Goal: Book appointment/travel/reservation

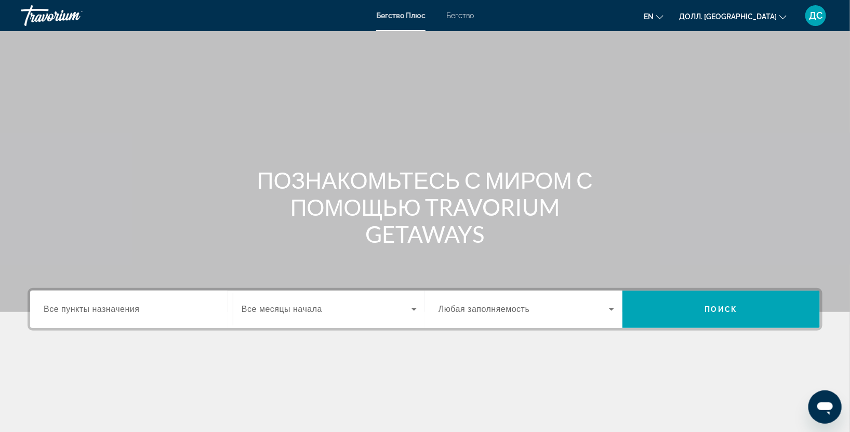
click at [129, 311] on ya-tr-span "Все пункты назначения" at bounding box center [92, 308] width 96 height 9
click at [129, 311] on input "Пункт назначения Все пункты назначения" at bounding box center [132, 309] width 176 height 12
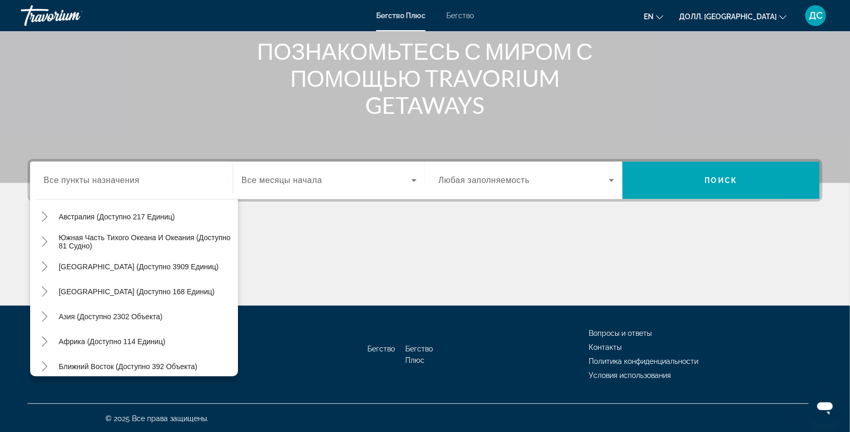
scroll to position [168, 0]
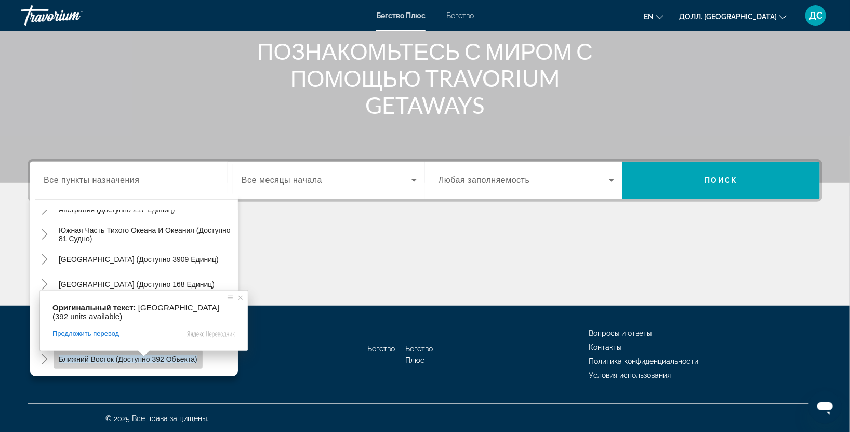
click at [125, 361] on ya-tr-span "Ближний Восток (доступно 392 объекта)" at bounding box center [128, 359] width 139 height 8
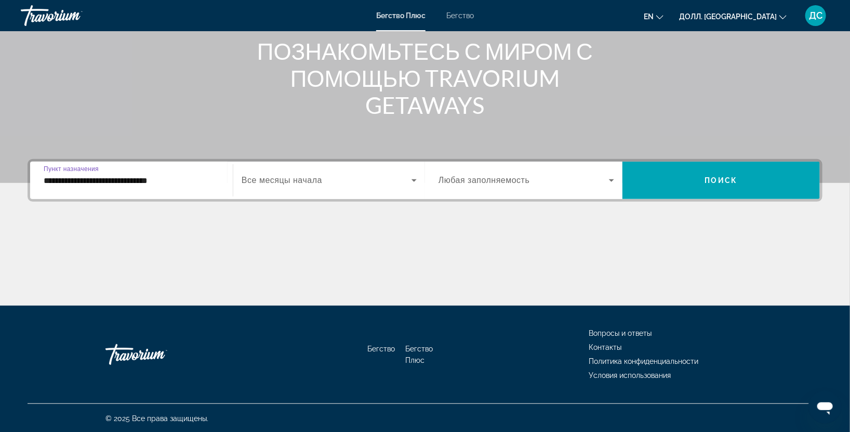
click at [196, 188] on div "**********" at bounding box center [132, 181] width 176 height 30
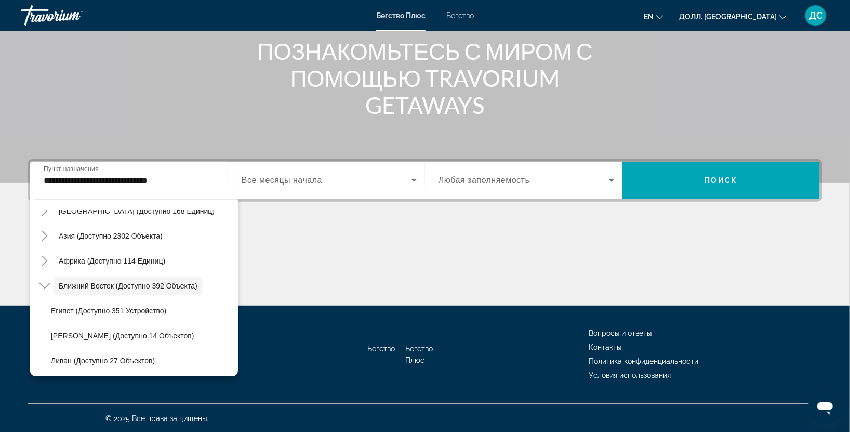
scroll to position [243, 0]
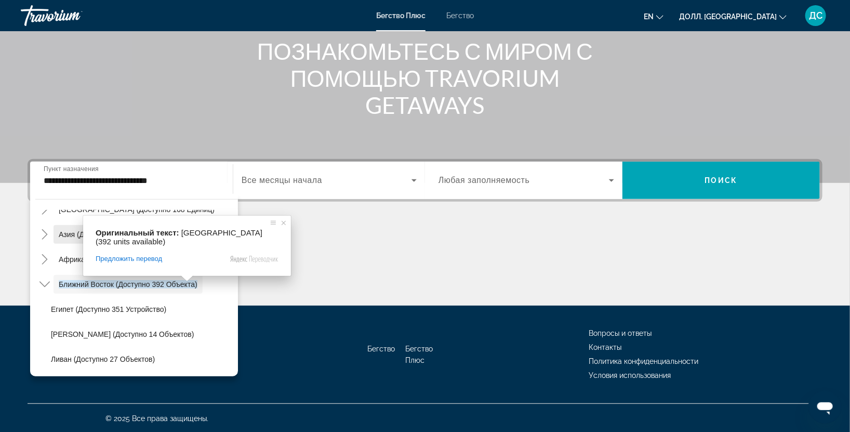
click at [54, 232] on span "Виджет поиска" at bounding box center [111, 234] width 114 height 25
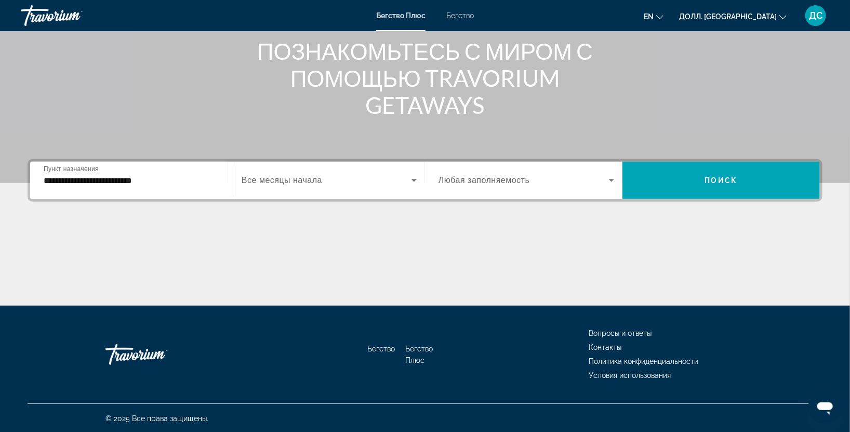
click at [206, 187] on div "**********" at bounding box center [132, 181] width 176 height 30
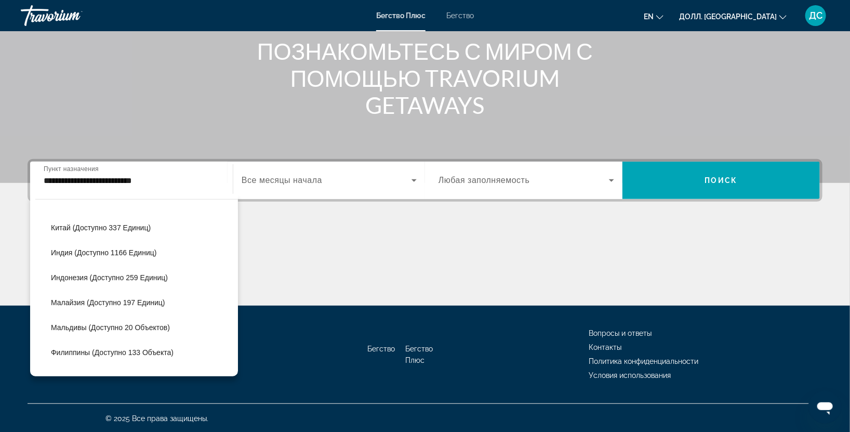
scroll to position [325, 0]
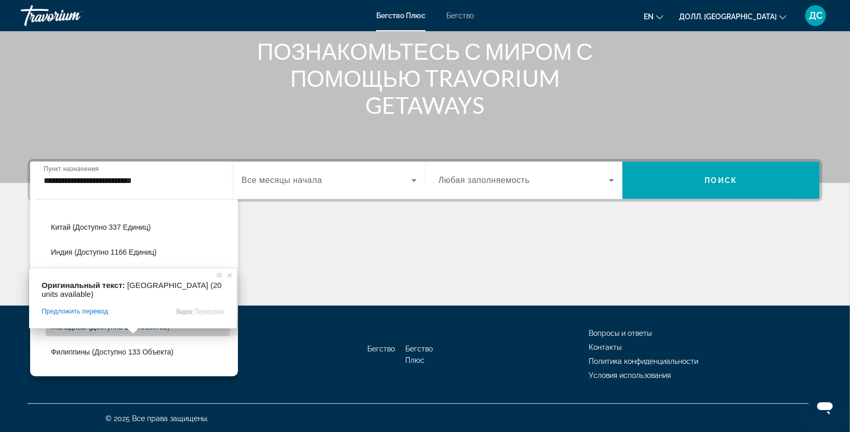
click at [112, 323] on ya-tr-span "Мальдивы (доступно 20 объектов)" at bounding box center [110, 327] width 119 height 8
type input "**********"
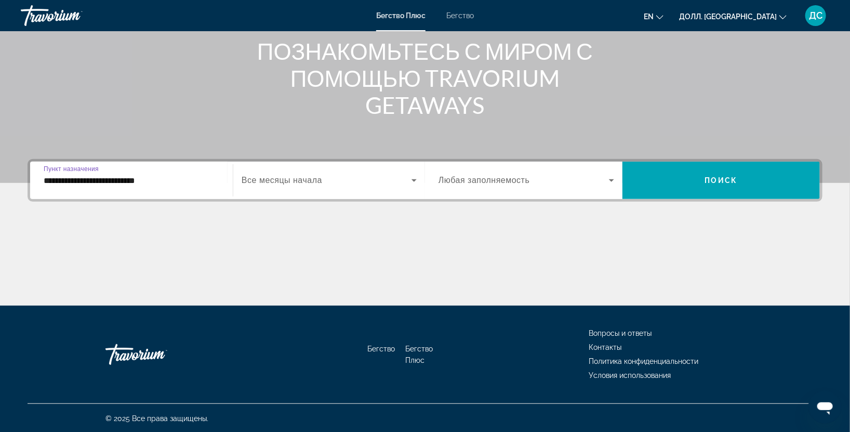
click at [331, 187] on div "Виджет поиска" at bounding box center [329, 180] width 175 height 29
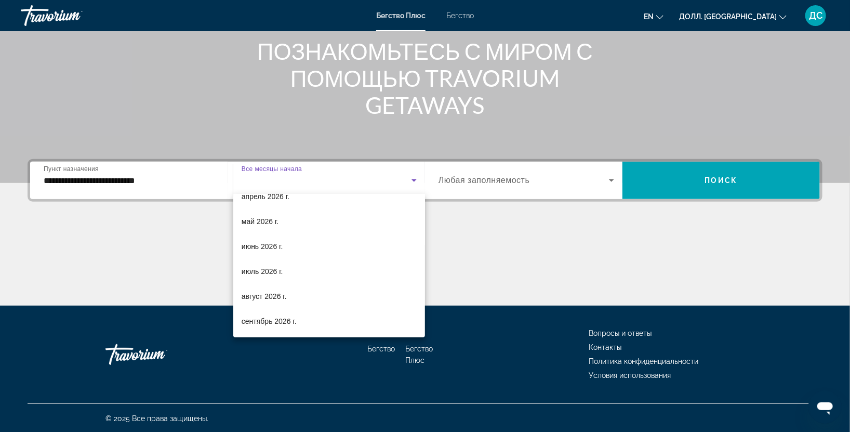
scroll to position [0, 0]
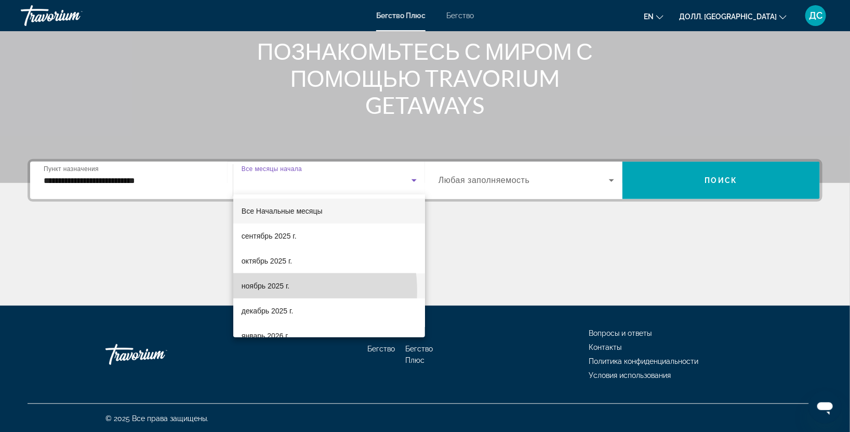
click at [273, 290] on span "ноябрь 2025 г." at bounding box center [266, 286] width 48 height 12
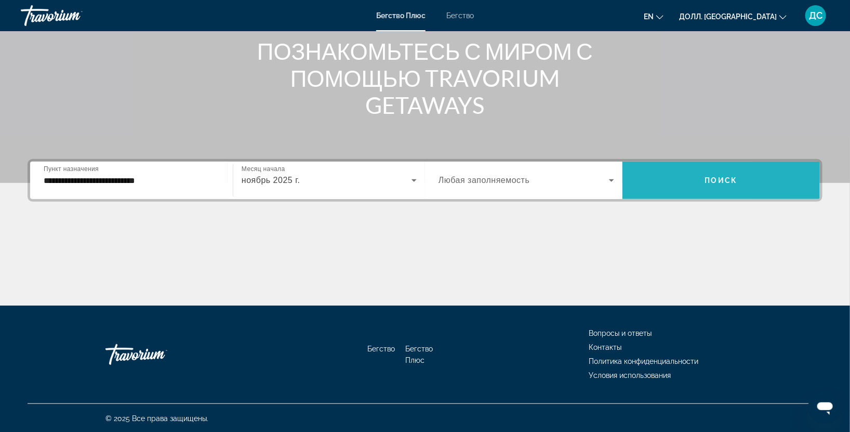
click at [753, 188] on span "Виджет поиска" at bounding box center [720, 180] width 197 height 25
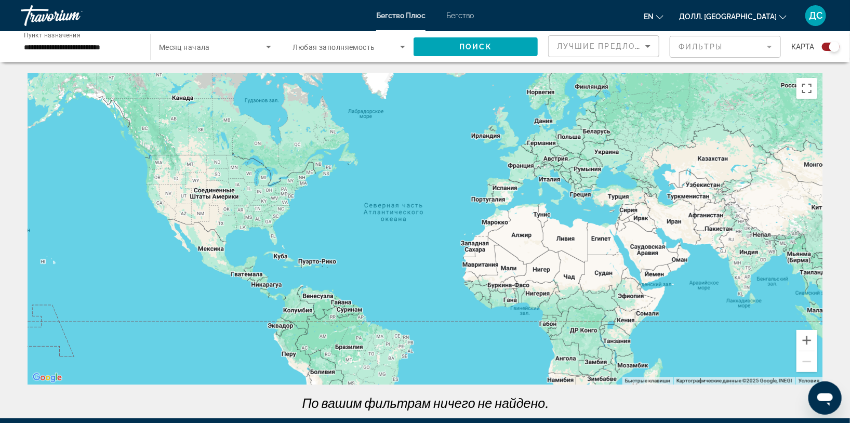
click at [265, 48] on icon "Виджет поиска" at bounding box center [268, 47] width 12 height 12
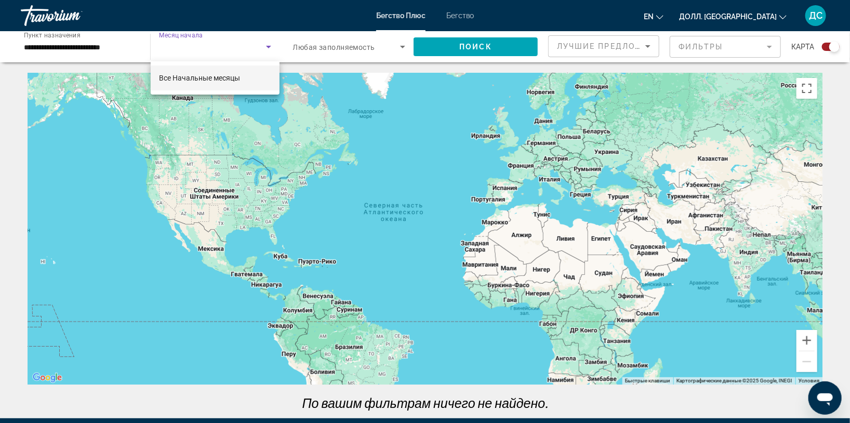
click at [217, 76] on ya-tr-span "Все Начальные месяцы" at bounding box center [199, 78] width 81 height 8
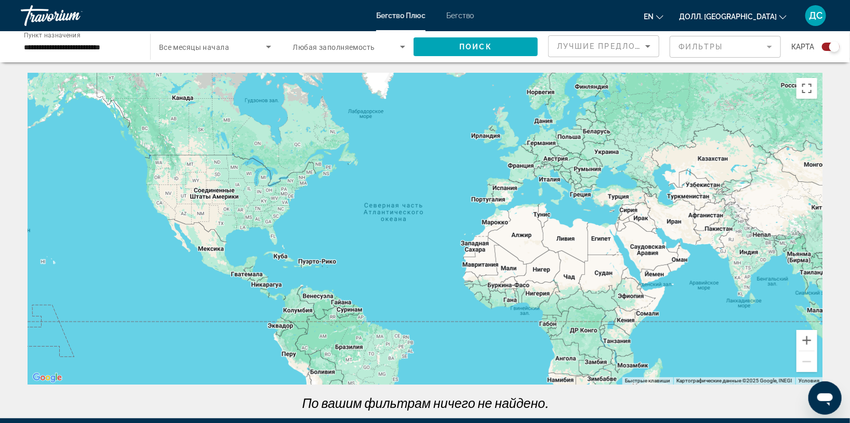
click at [274, 46] on div "Месяц начала Все месяцы начала" at bounding box center [215, 46] width 129 height 29
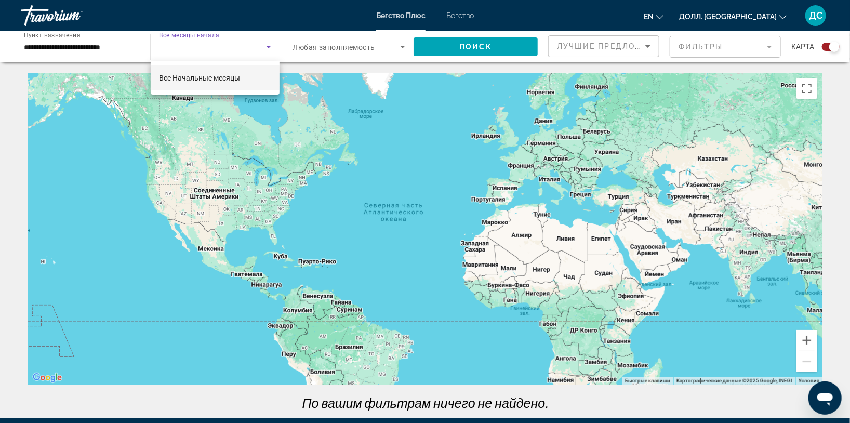
click at [23, 38] on div at bounding box center [425, 211] width 850 height 423
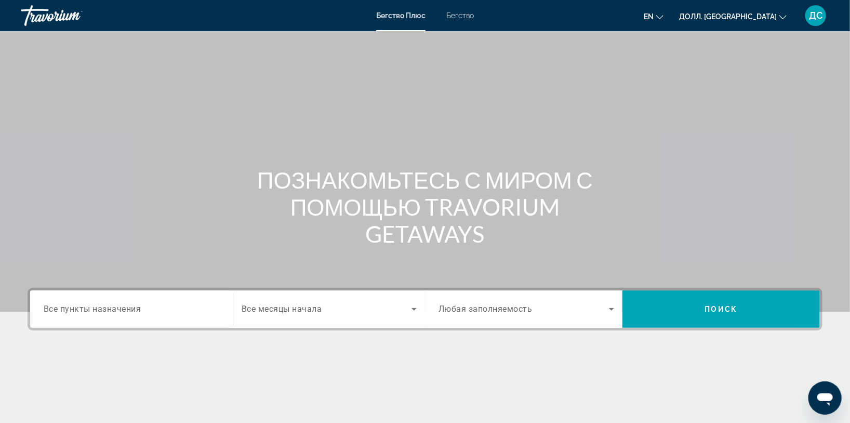
click at [463, 15] on ya-tr-span "Бегство" at bounding box center [460, 15] width 28 height 8
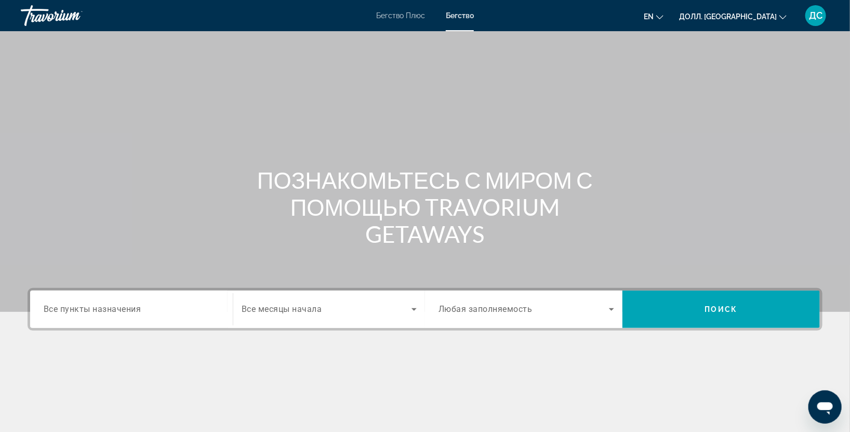
click at [71, 308] on ya-tr-span "Все пункты назначения" at bounding box center [93, 309] width 98 height 10
click at [71, 308] on input "Пункт назначения Все пункты назначения" at bounding box center [132, 309] width 176 height 12
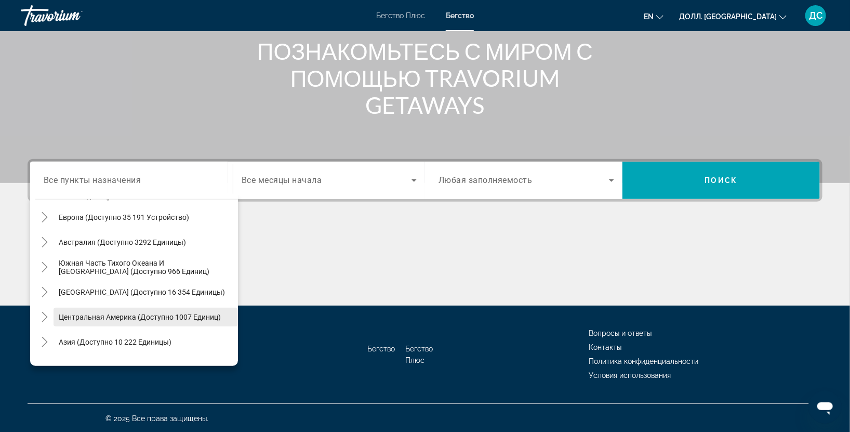
scroll to position [168, 0]
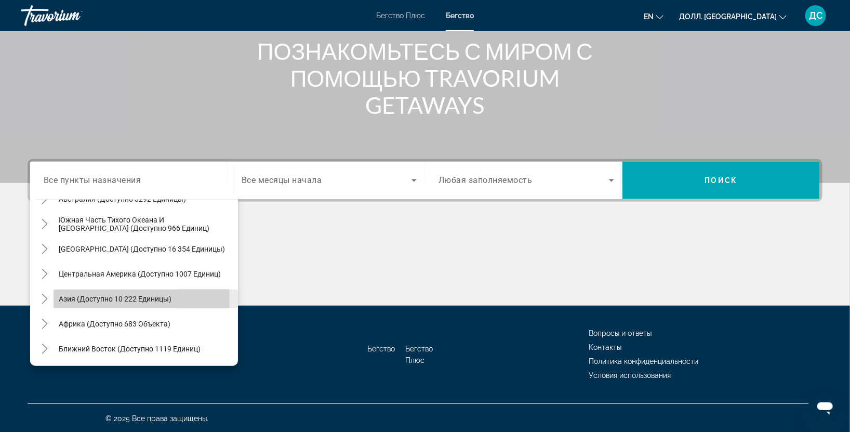
click at [72, 298] on ya-tr-span "Азия (доступно 10 222 единицы)" at bounding box center [115, 299] width 113 height 8
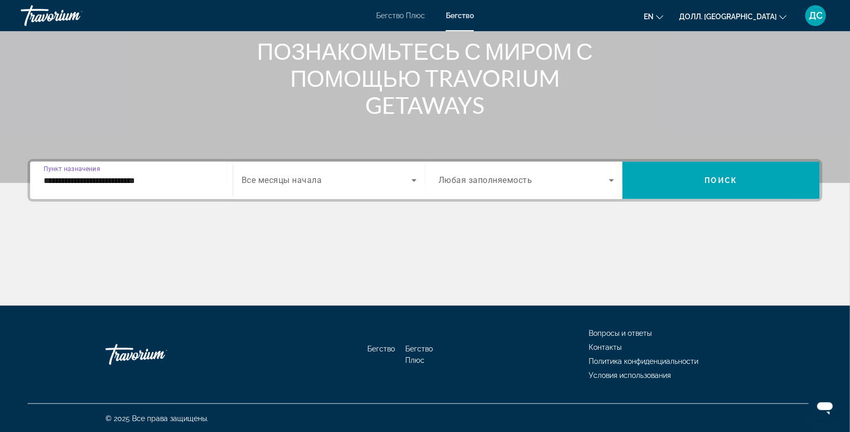
click at [191, 176] on input "**********" at bounding box center [132, 181] width 176 height 12
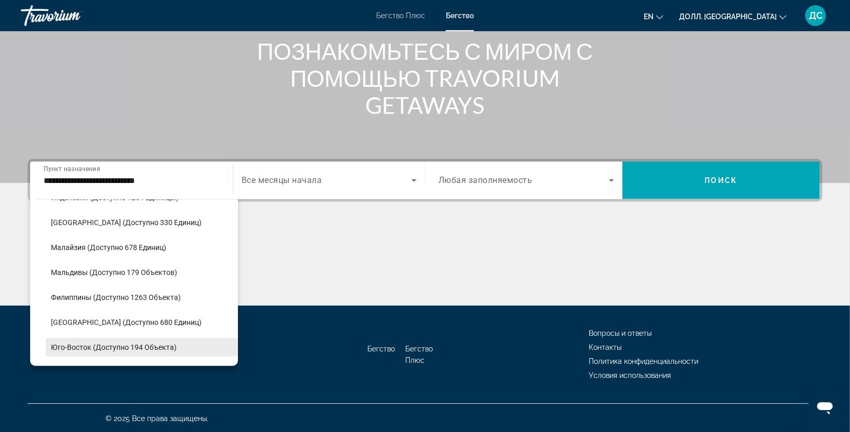
scroll to position [404, 0]
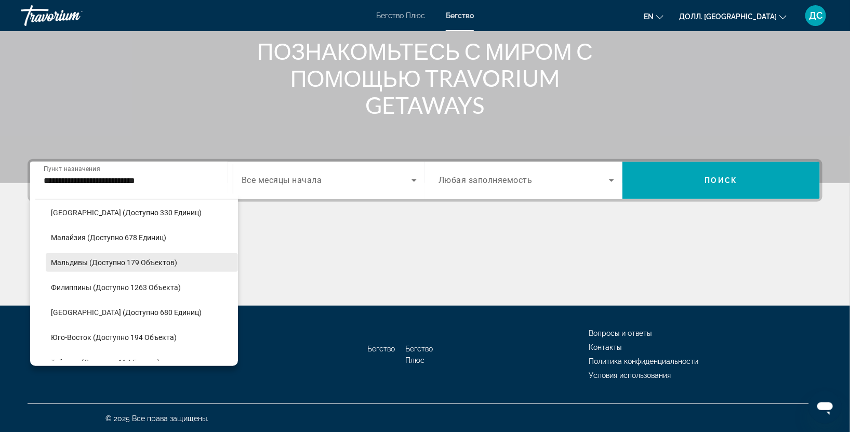
click at [68, 264] on ya-tr-span "Мальдивы (доступно 179 объектов)" at bounding box center [114, 262] width 126 height 8
type input "**********"
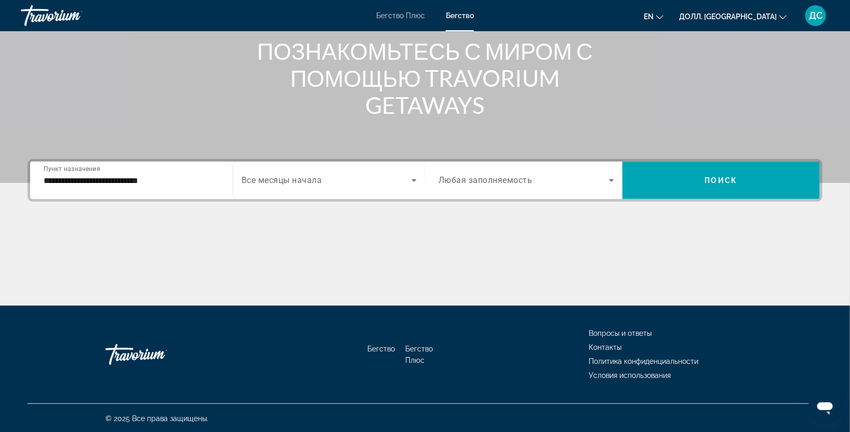
click at [300, 181] on ya-tr-span "Все месяцы начала" at bounding box center [282, 181] width 81 height 10
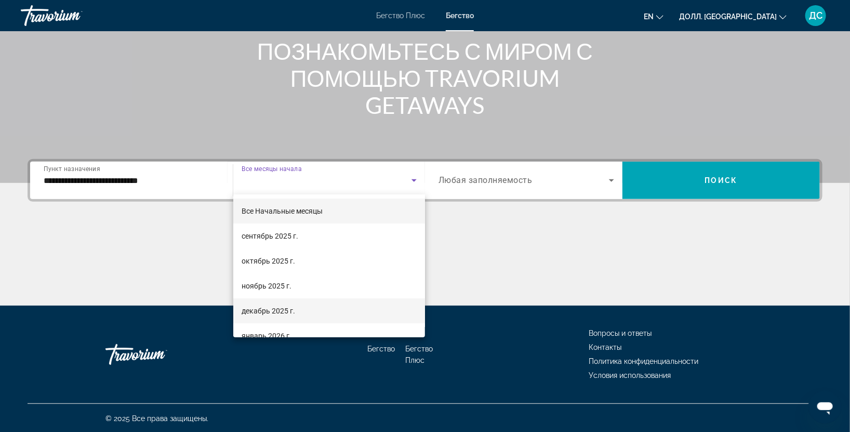
click at [278, 312] on ya-tr-span "декабрь 2025 г." at bounding box center [269, 311] width 54 height 8
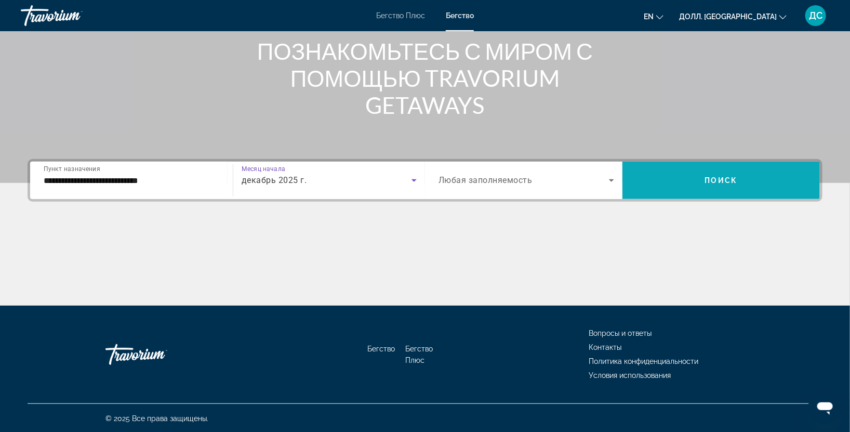
click at [686, 168] on span "Виджет поиска" at bounding box center [720, 180] width 197 height 25
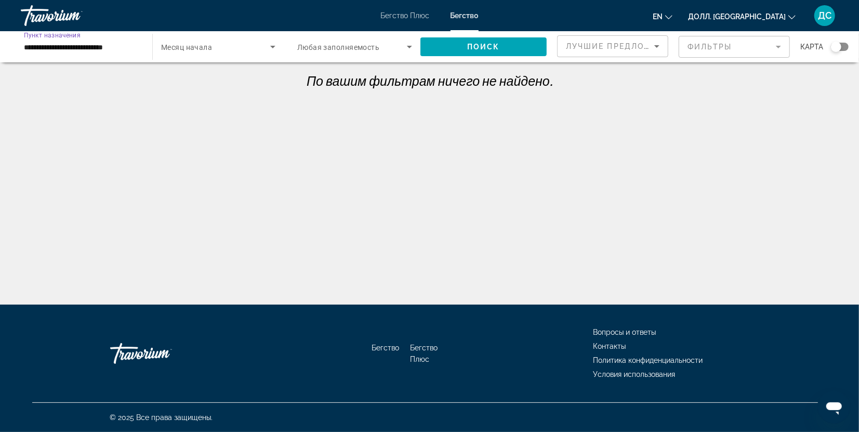
click at [129, 51] on input "**********" at bounding box center [81, 47] width 115 height 12
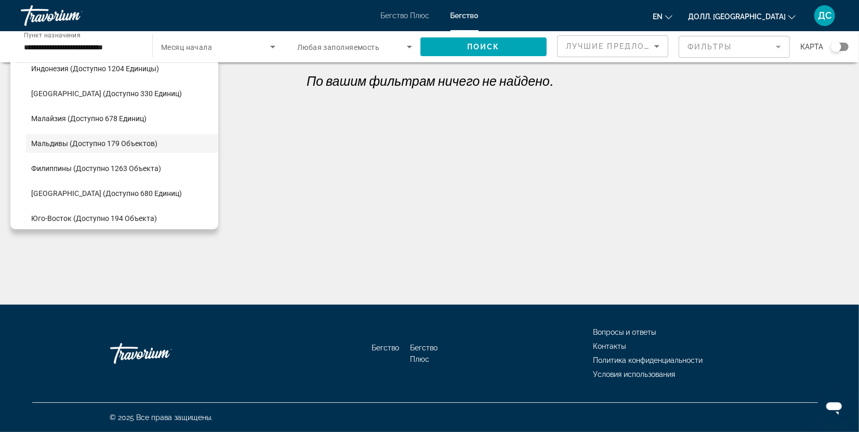
scroll to position [245, 0]
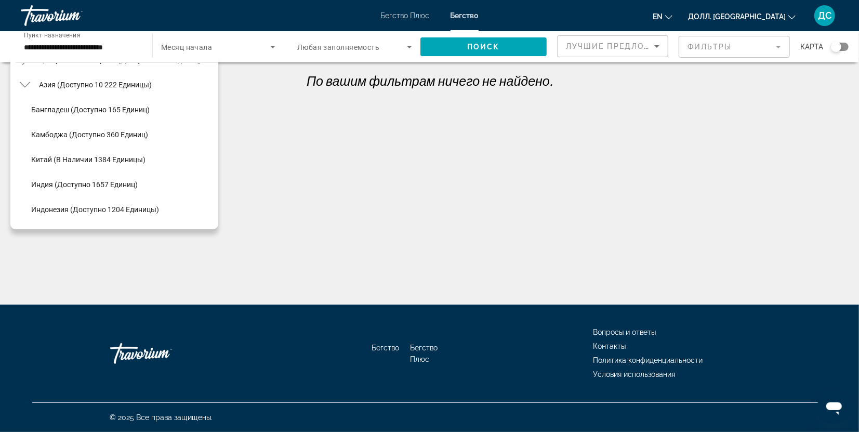
drag, startPoint x: 420, startPoint y: 185, endPoint x: 476, endPoint y: 117, distance: 88.5
click at [421, 185] on div "**********" at bounding box center [429, 225] width 859 height 304
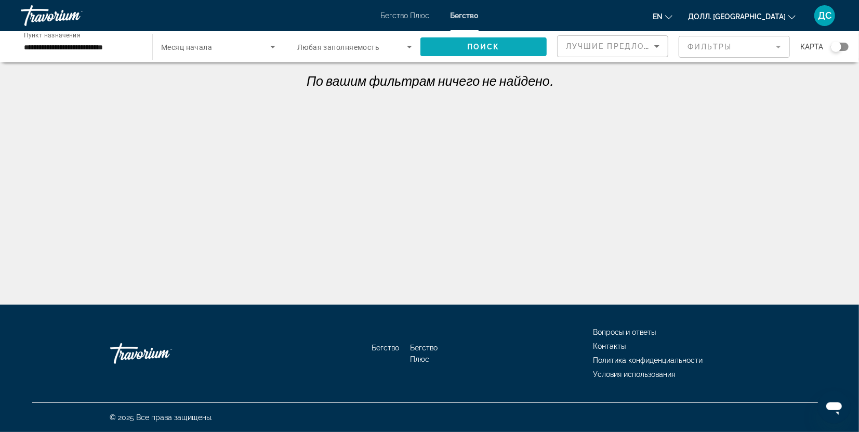
click at [484, 46] on ya-tr-span "Поиск" at bounding box center [483, 47] width 33 height 8
click at [108, 42] on input "**********" at bounding box center [81, 47] width 115 height 12
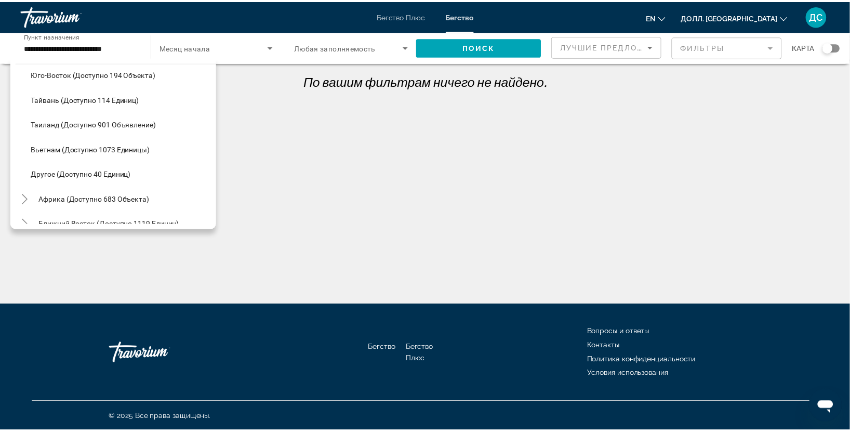
scroll to position [542, 0]
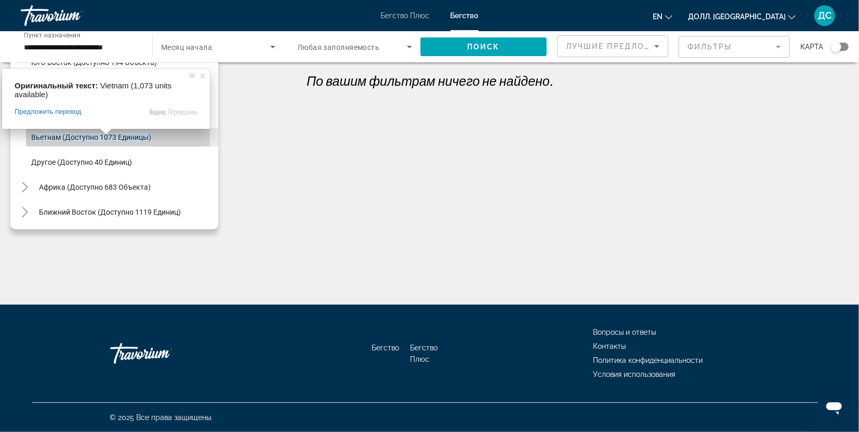
click at [48, 139] on ya-tr-span "Вьетнам (доступно 1073 единицы)" at bounding box center [91, 137] width 120 height 8
type input "**********"
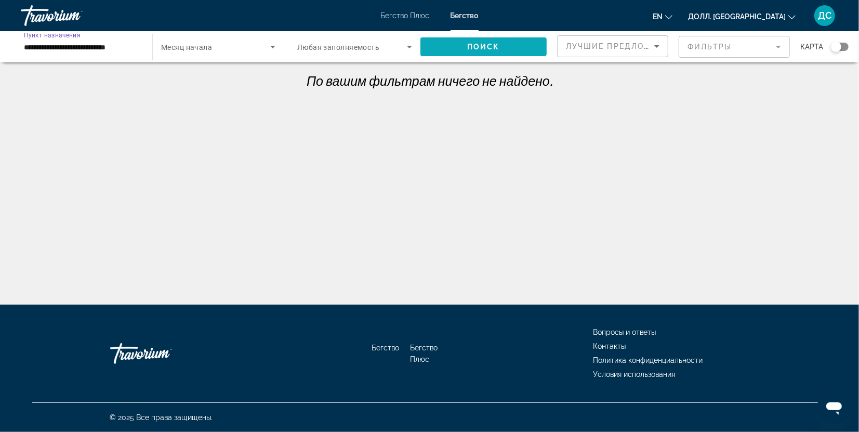
click at [465, 46] on span "Виджет поиска" at bounding box center [483, 46] width 126 height 25
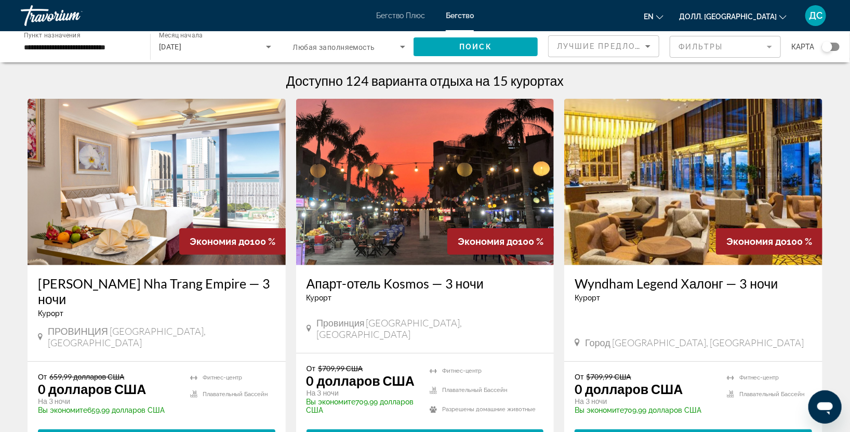
click at [95, 219] on img "Основное содержание" at bounding box center [157, 182] width 258 height 166
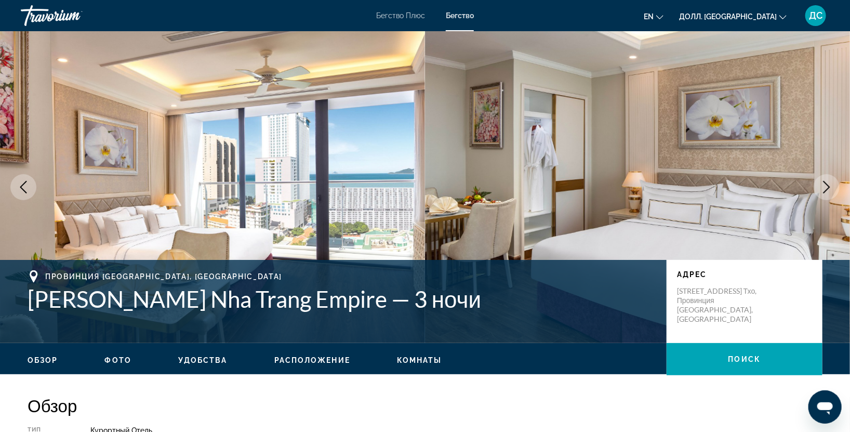
scroll to position [308, 0]
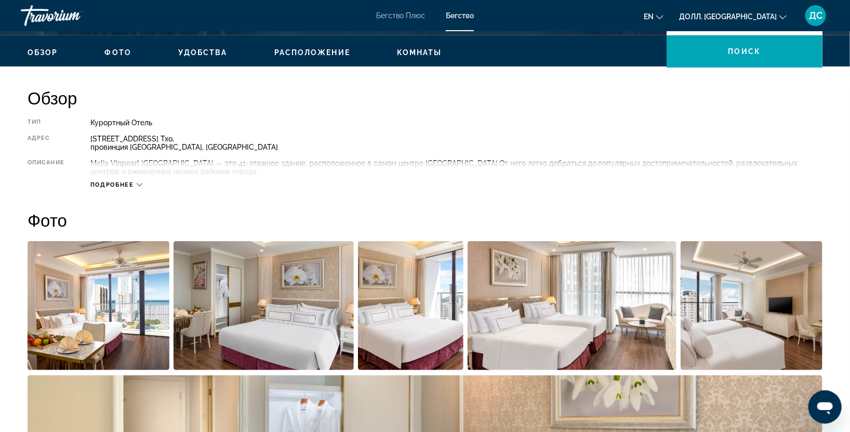
click at [138, 183] on icon "Основное содержание" at bounding box center [140, 185] width 6 height 6
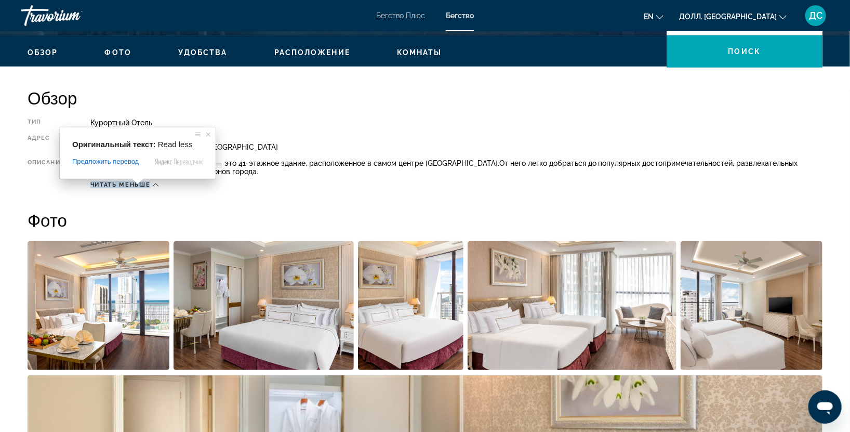
click at [153, 186] on icon "Основное содержание" at bounding box center [156, 185] width 6 height 6
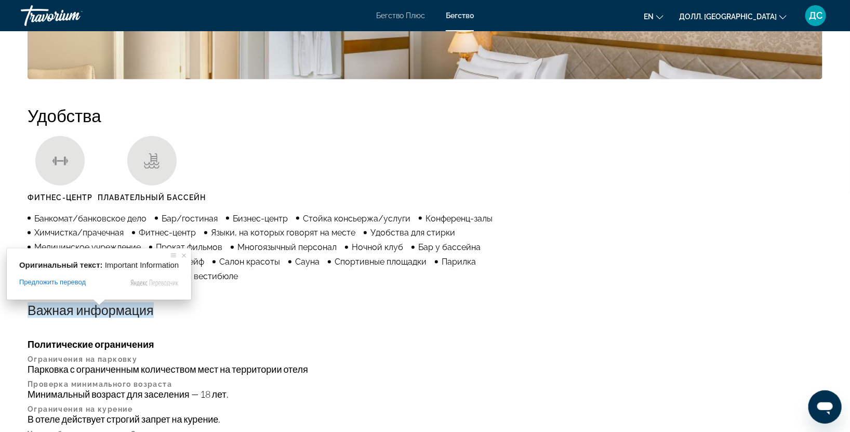
scroll to position [1040, 0]
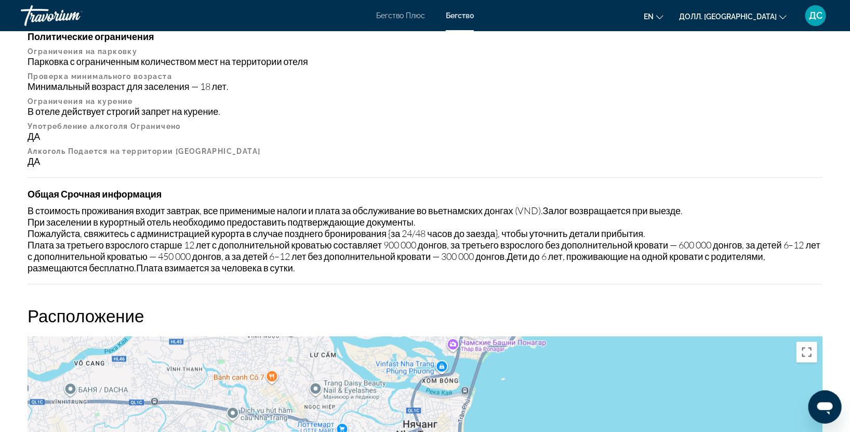
click at [415, 136] on div "ДА" at bounding box center [425, 135] width 795 height 11
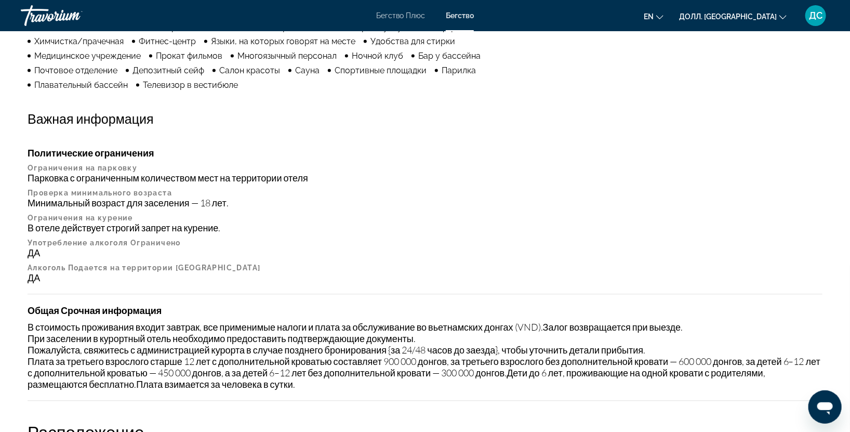
scroll to position [1231, 0]
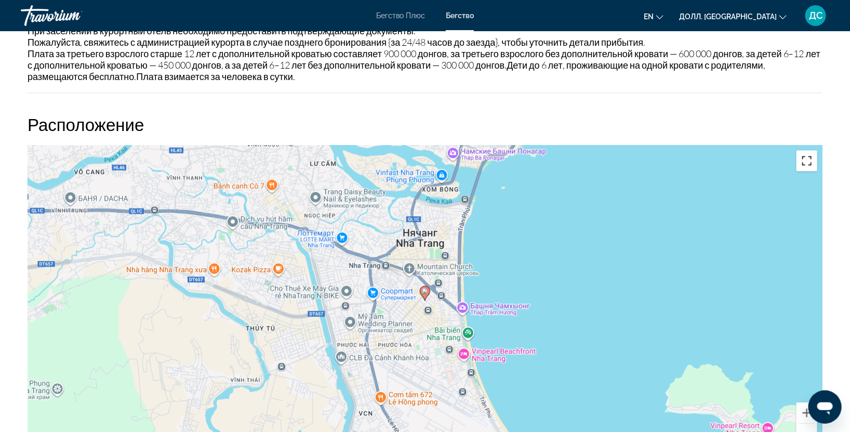
click at [804, 159] on button "Включить полноэкранный режим" at bounding box center [806, 160] width 21 height 21
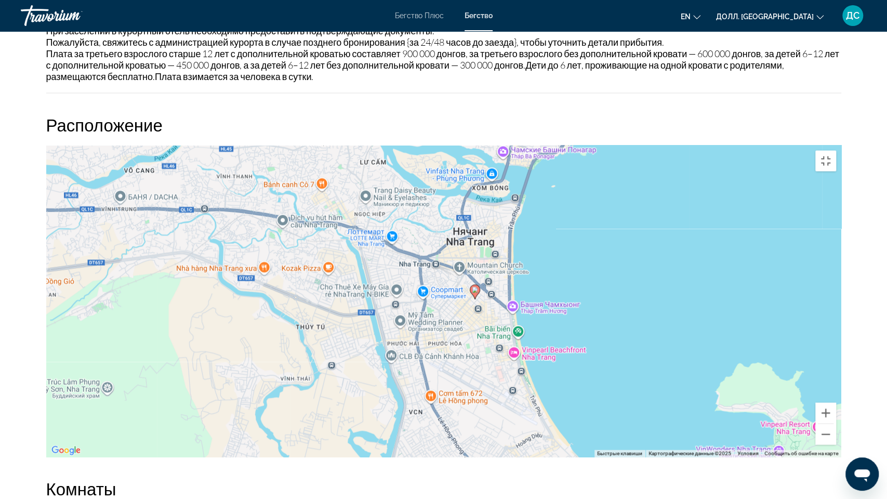
drag, startPoint x: 374, startPoint y: 261, endPoint x: 408, endPoint y: 260, distance: 33.8
click at [408, 260] on div "Чтобы активировать перетаскивание с помощью клавиатуры, нажмите Alt + Enter. По…" at bounding box center [443, 301] width 795 height 312
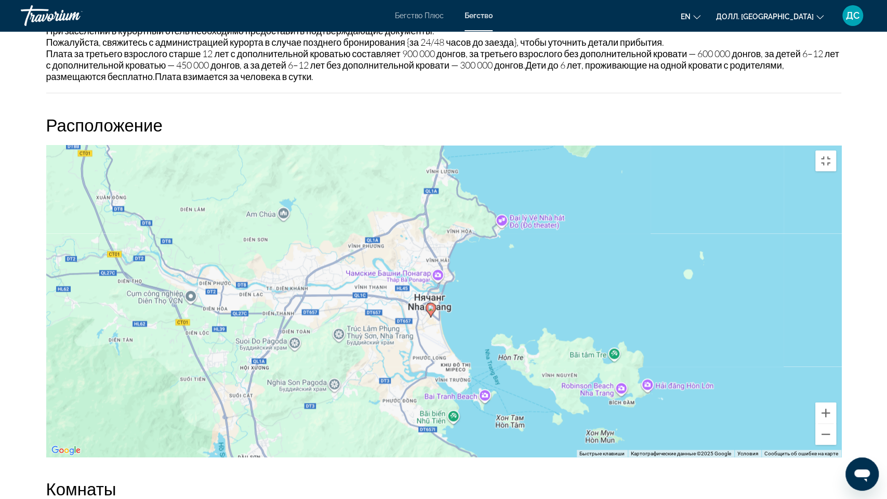
drag, startPoint x: 198, startPoint y: 273, endPoint x: 310, endPoint y: 274, distance: 111.7
click at [310, 274] on div "Чтобы активировать перетаскивание с помощью клавиатуры, нажмите Alt + Enter. По…" at bounding box center [443, 301] width 795 height 312
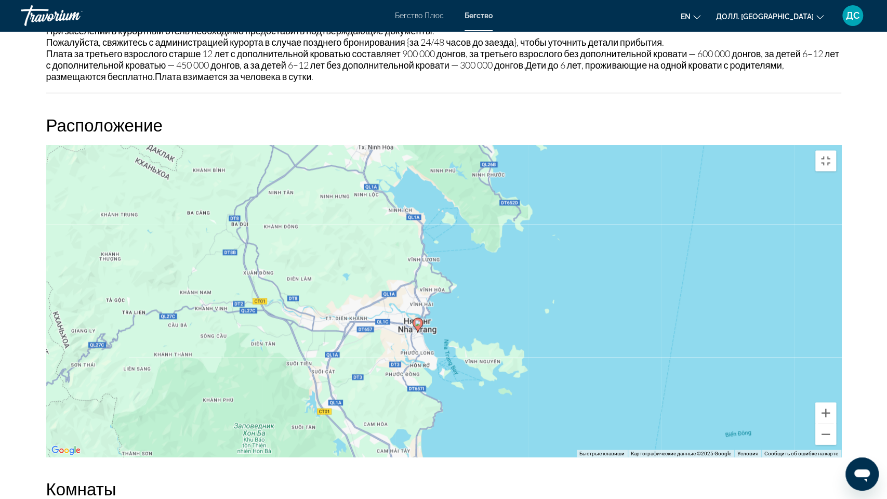
drag, startPoint x: 202, startPoint y: 304, endPoint x: 272, endPoint y: 310, distance: 70.3
click at [272, 310] on div "Чтобы активировать перетаскивание с помощью клавиатуры, нажмите Alt + Enter. По…" at bounding box center [443, 301] width 795 height 312
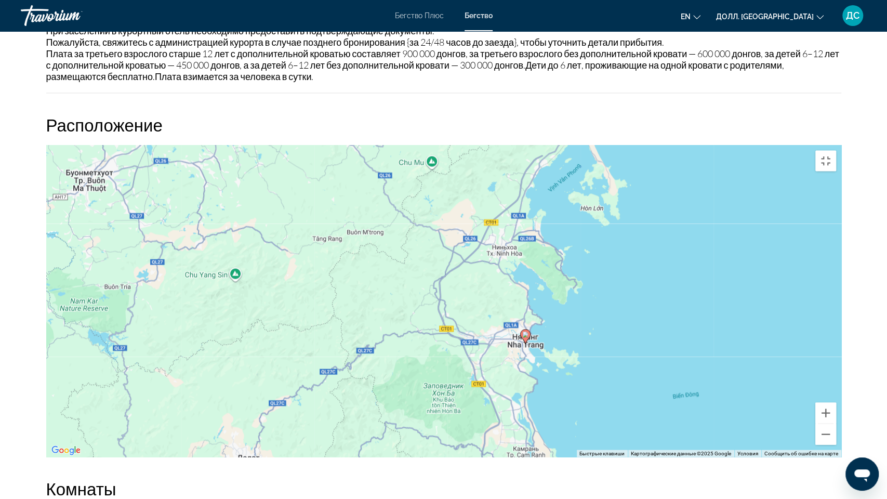
drag, startPoint x: 205, startPoint y: 298, endPoint x: 388, endPoint y: 295, distance: 182.9
click at [388, 295] on div "Чтобы активировать перетаскивание с помощью клавиатуры, нажмите Alt + Enter. По…" at bounding box center [443, 301] width 795 height 312
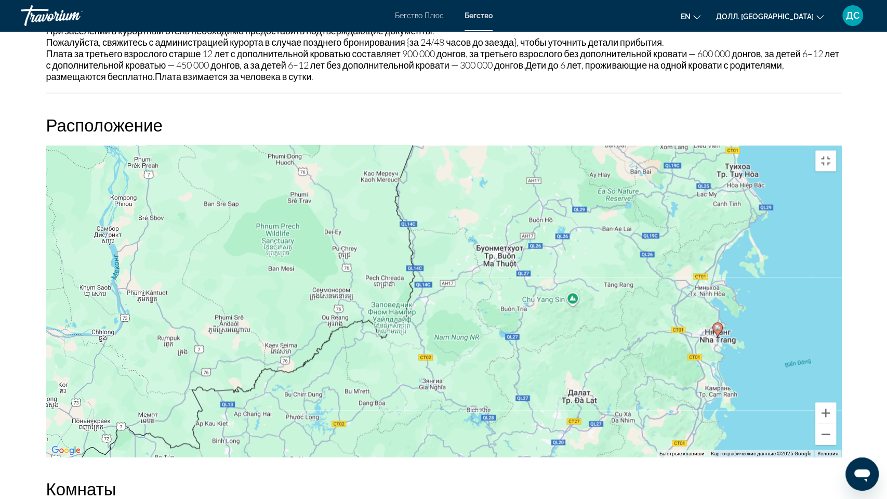
drag, startPoint x: 237, startPoint y: 286, endPoint x: 503, endPoint y: 278, distance: 266.1
click at [503, 278] on div "Чтобы активировать перетаскивание с помощью клавиатуры, нажмите Alt + Enter. По…" at bounding box center [443, 301] width 795 height 312
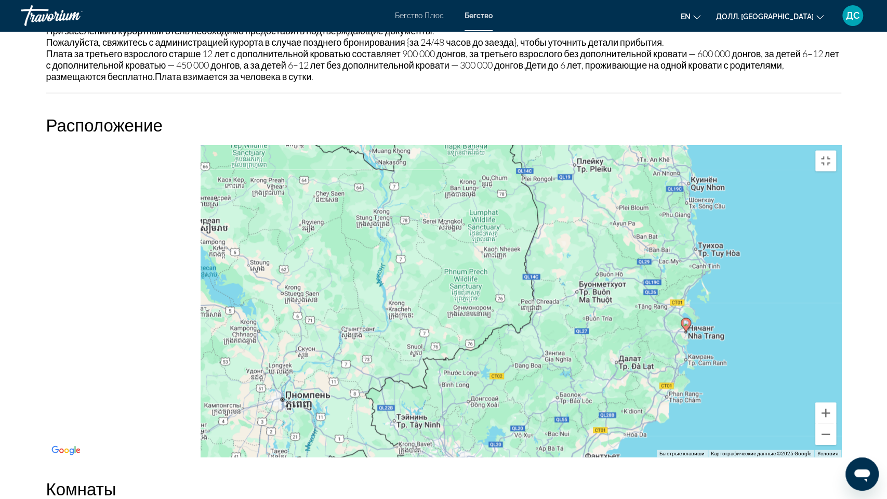
drag, startPoint x: 169, startPoint y: 298, endPoint x: 390, endPoint y: 289, distance: 221.0
click at [390, 289] on div "Чтобы активировать перетаскивание с помощью клавиатуры, нажмите Alt + Enter. По…" at bounding box center [443, 301] width 795 height 312
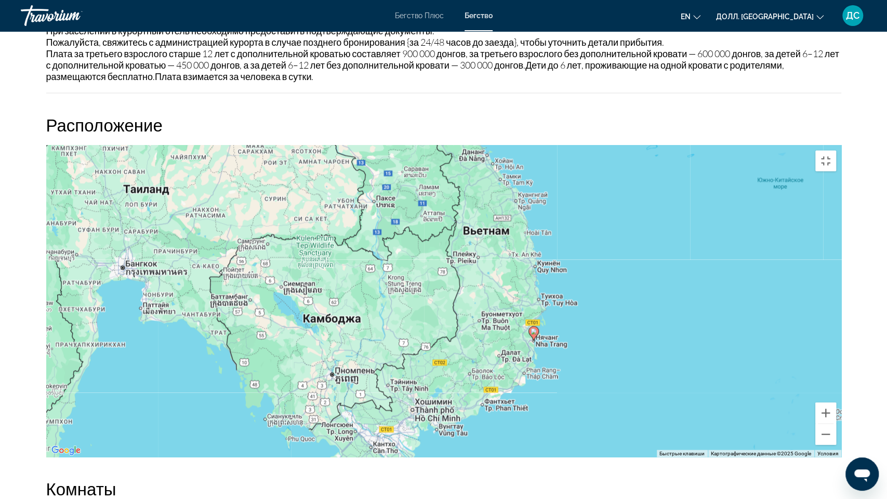
drag, startPoint x: 324, startPoint y: 288, endPoint x: 324, endPoint y: 299, distance: 10.9
click at [324, 299] on div "Чтобы активировать перетаскивание с помощью клавиатуры, нажмите Alt + Enter. По…" at bounding box center [443, 301] width 795 height 312
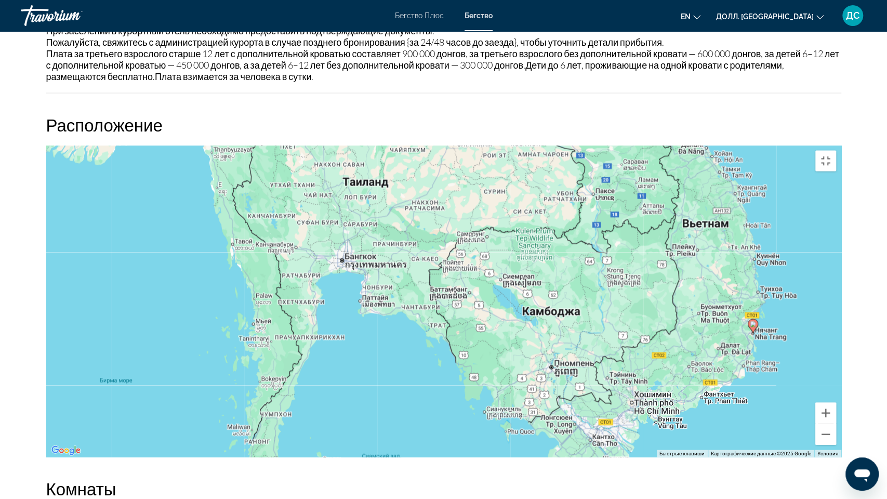
drag, startPoint x: 189, startPoint y: 304, endPoint x: 410, endPoint y: 292, distance: 221.7
click at [410, 292] on div "Чтобы активировать перетаскивание с помощью клавиатуры, нажмите Alt + Enter. По…" at bounding box center [443, 301] width 795 height 312
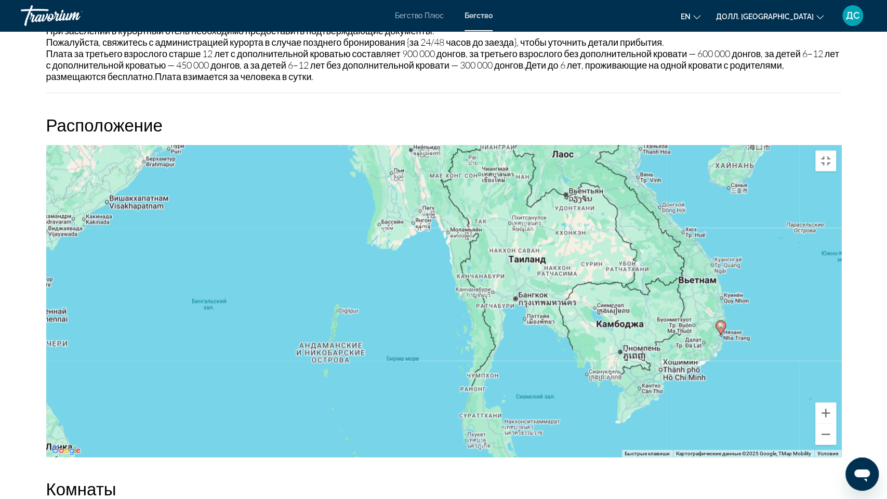
drag, startPoint x: 269, startPoint y: 303, endPoint x: 414, endPoint y: 300, distance: 145.0
click at [414, 300] on div "Чтобы активировать перетаскивание с помощью клавиатуры, нажмите Alt + Enter. По…" at bounding box center [443, 301] width 795 height 312
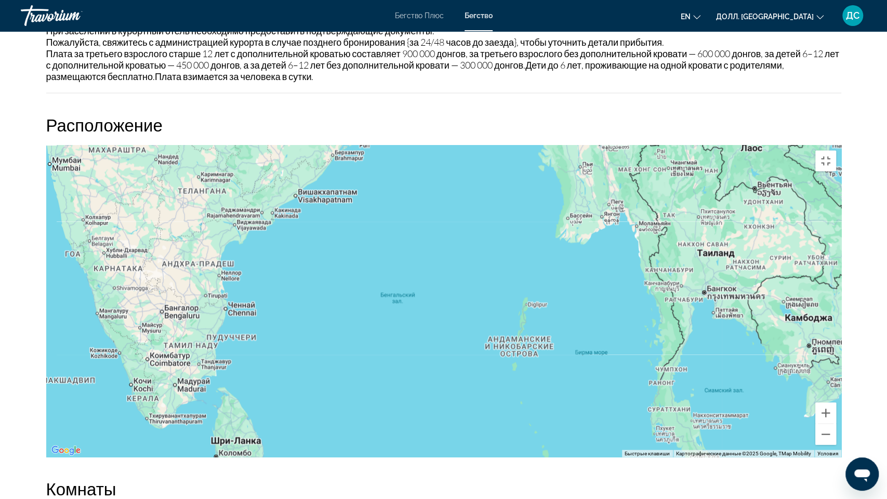
drag, startPoint x: 163, startPoint y: 313, endPoint x: 348, endPoint y: 308, distance: 185.6
click at [348, 308] on div "Чтобы активировать перетаскивание с помощью клавиатуры, нажмите Alt + Enter. По…" at bounding box center [443, 301] width 795 height 312
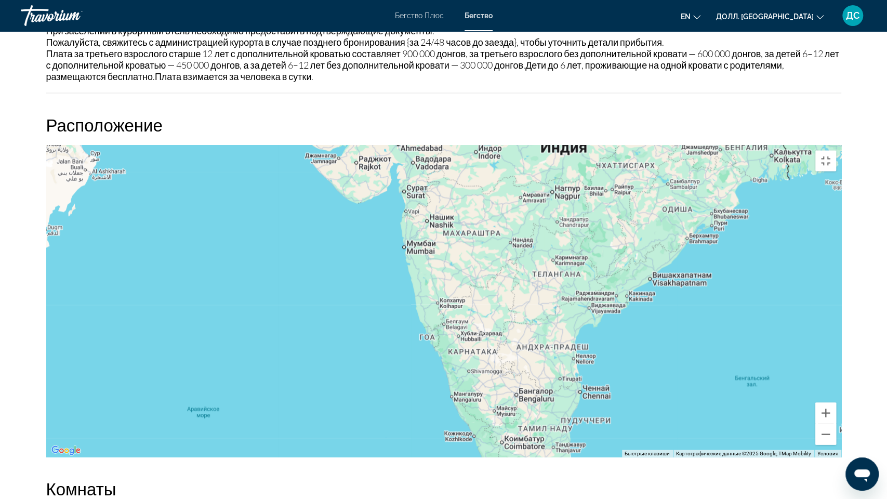
drag, startPoint x: 223, startPoint y: 170, endPoint x: 523, endPoint y: 246, distance: 309.7
click at [542, 246] on div "Чтобы активировать перетаскивание с помощью клавиатуры, нажмите Alt + Enter. По…" at bounding box center [443, 301] width 795 height 312
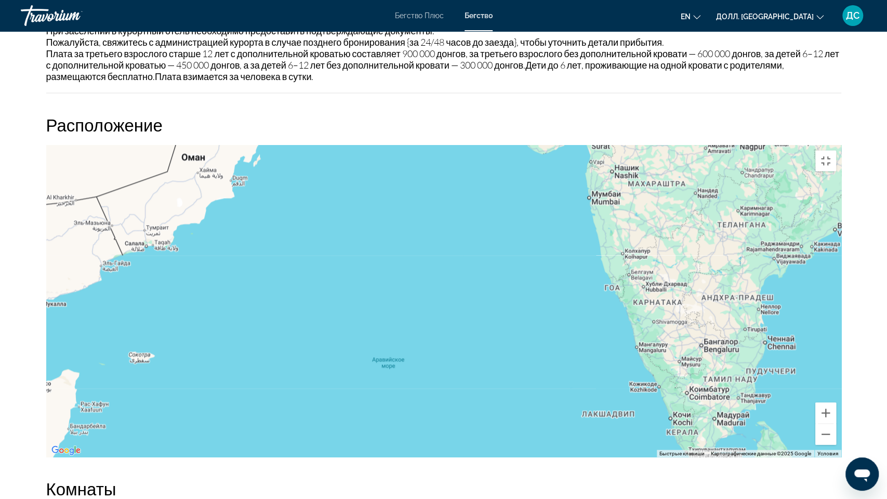
drag, startPoint x: 234, startPoint y: 215, endPoint x: 424, endPoint y: 164, distance: 196.3
click at [424, 164] on div "Основное содержание" at bounding box center [443, 301] width 795 height 312
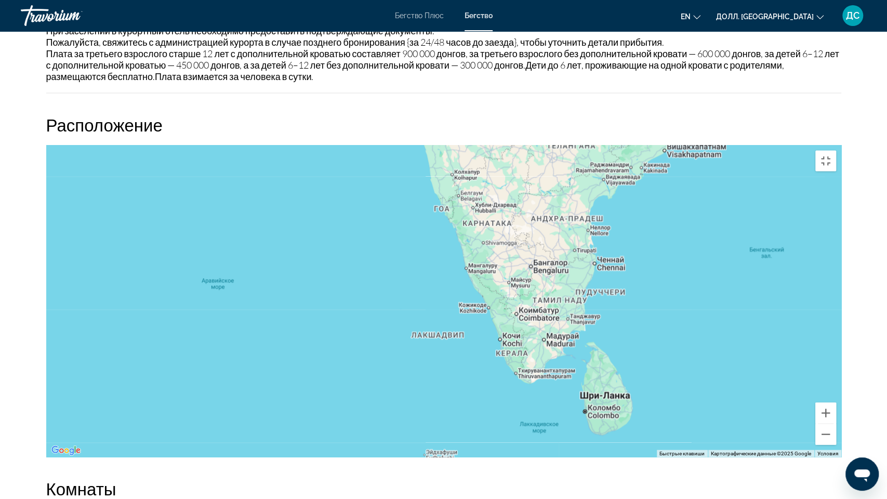
drag, startPoint x: 563, startPoint y: 262, endPoint x: 529, endPoint y: 239, distance: 41.1
click at [392, 178] on div "Основное содержание" at bounding box center [443, 301] width 795 height 312
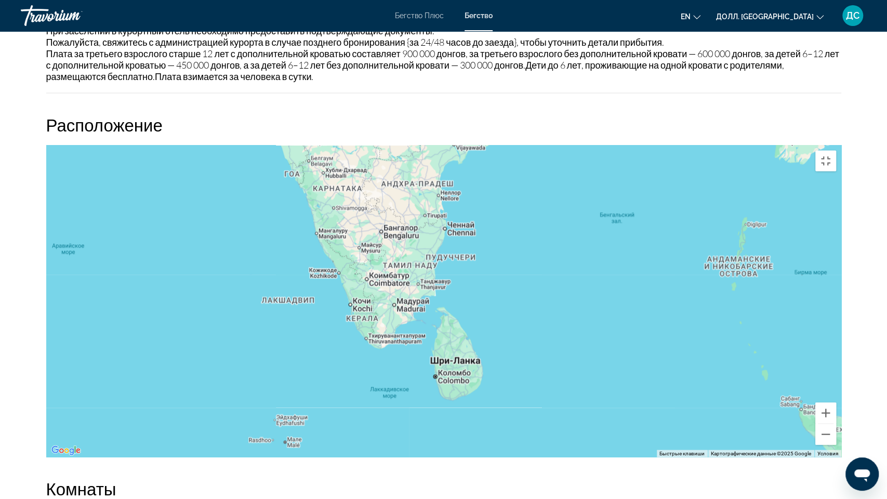
drag, startPoint x: 625, startPoint y: 287, endPoint x: 473, endPoint y: 258, distance: 155.0
click at [473, 258] on div "Основное содержание" at bounding box center [443, 301] width 795 height 312
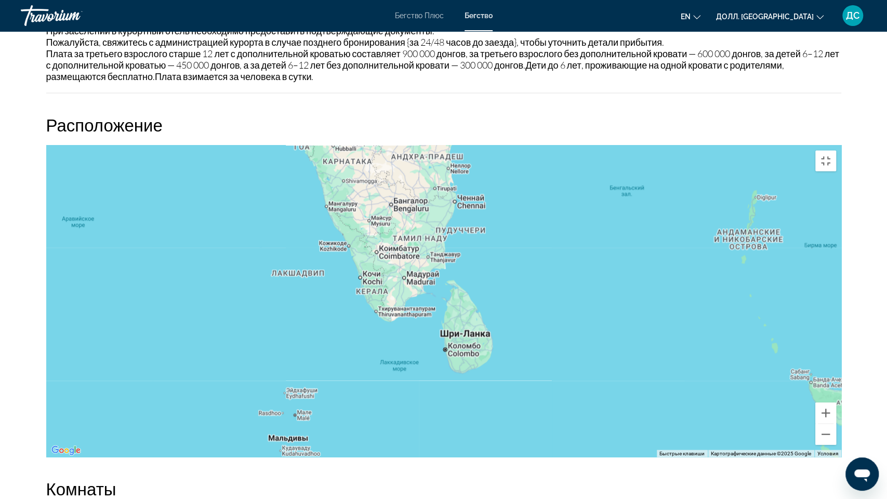
drag, startPoint x: 454, startPoint y: 415, endPoint x: 464, endPoint y: 388, distance: 29.3
click at [464, 388] on div "Основное содержание" at bounding box center [443, 301] width 795 height 312
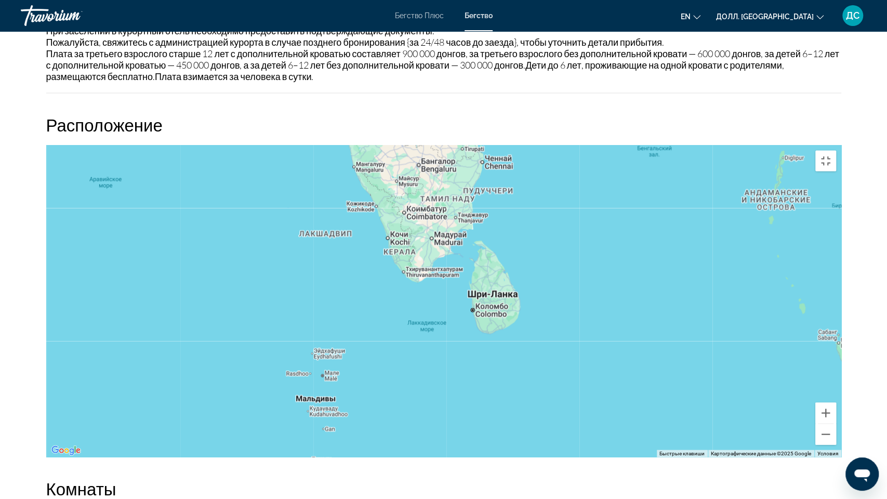
drag, startPoint x: 663, startPoint y: 179, endPoint x: 669, endPoint y: 209, distance: 30.6
click at [643, 258] on div "Основное содержание" at bounding box center [443, 301] width 795 height 312
click at [643, 310] on div "Основное содержание" at bounding box center [443, 301] width 795 height 312
click at [836, 150] on button "Включить полноэкранный режим" at bounding box center [825, 160] width 21 height 21
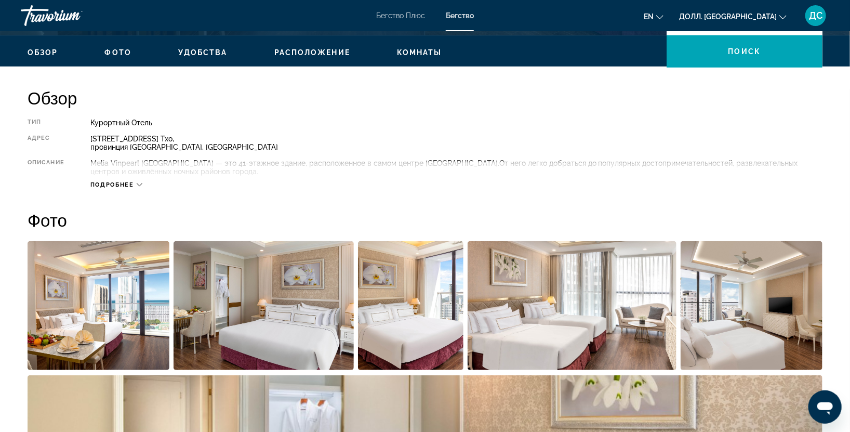
scroll to position [0, 0]
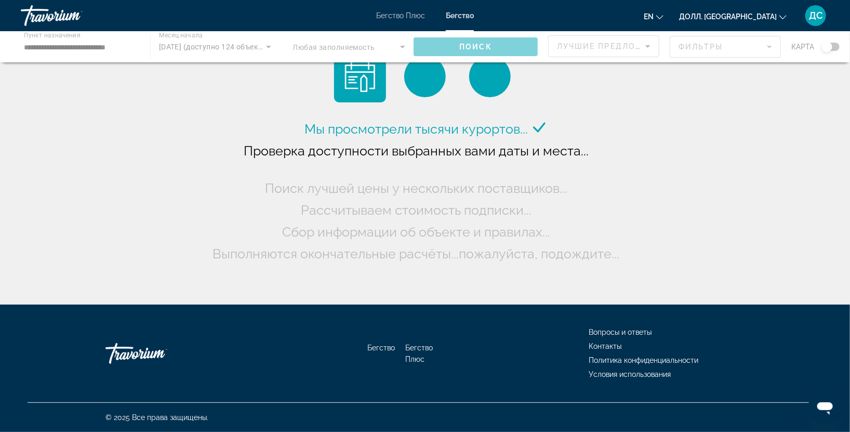
click at [120, 44] on div "Основное содержание" at bounding box center [425, 46] width 850 height 31
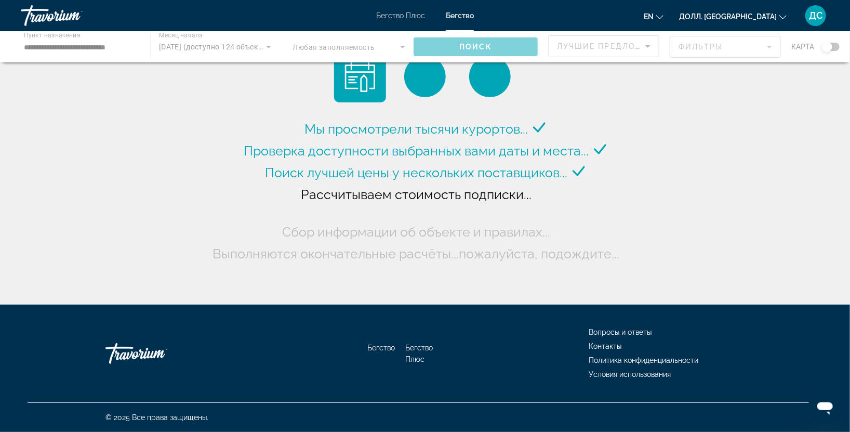
click at [116, 45] on div "Основное содержание" at bounding box center [425, 46] width 850 height 31
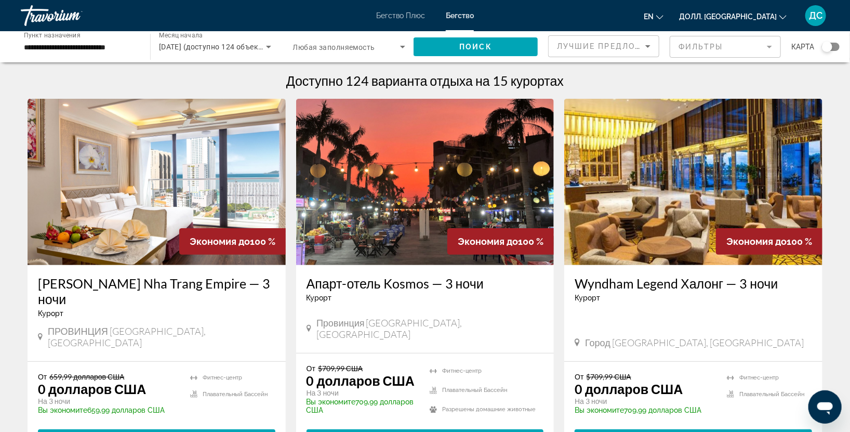
click at [138, 41] on div "**********" at bounding box center [80, 47] width 129 height 30
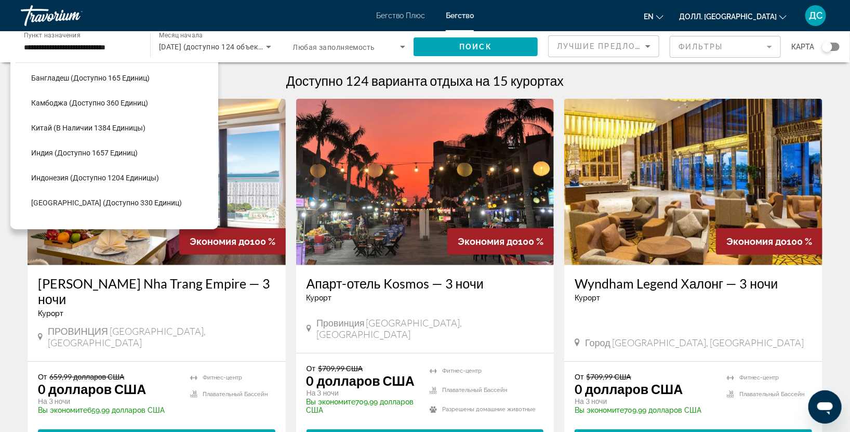
scroll to position [300, 0]
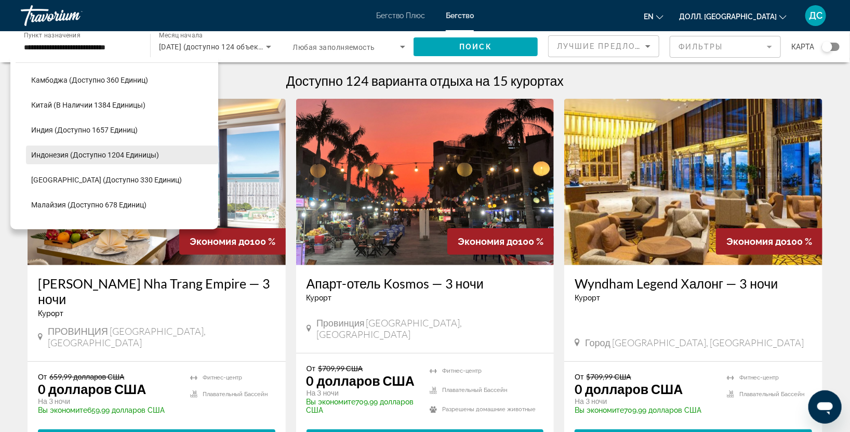
click at [49, 158] on ya-tr-span "Индонезия (доступно 1204 единицы)" at bounding box center [95, 155] width 128 height 8
type input "**********"
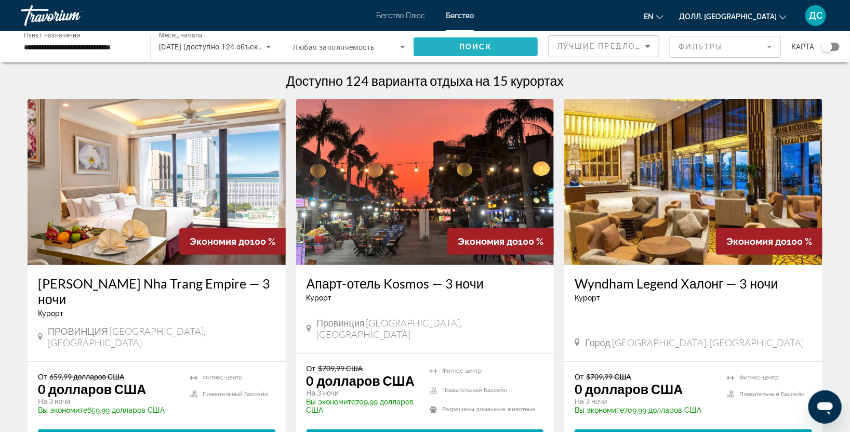
click at [449, 44] on span "Виджет поиска" at bounding box center [476, 46] width 124 height 25
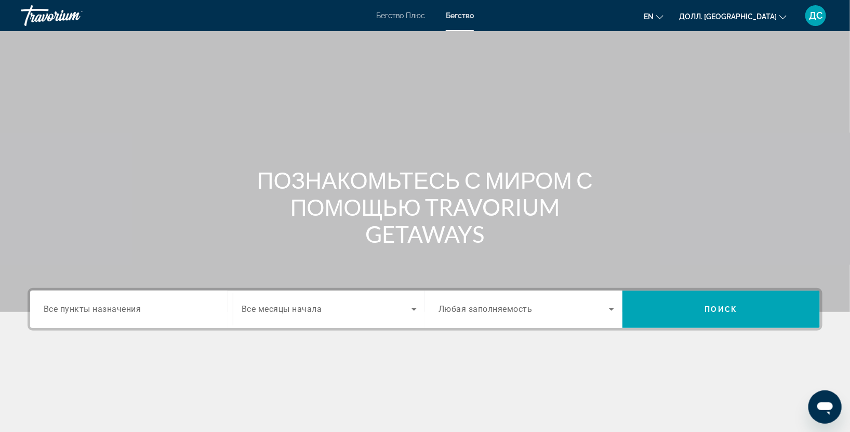
click at [147, 324] on div "Пункт назначения Все пункты назначения" at bounding box center [131, 308] width 192 height 37
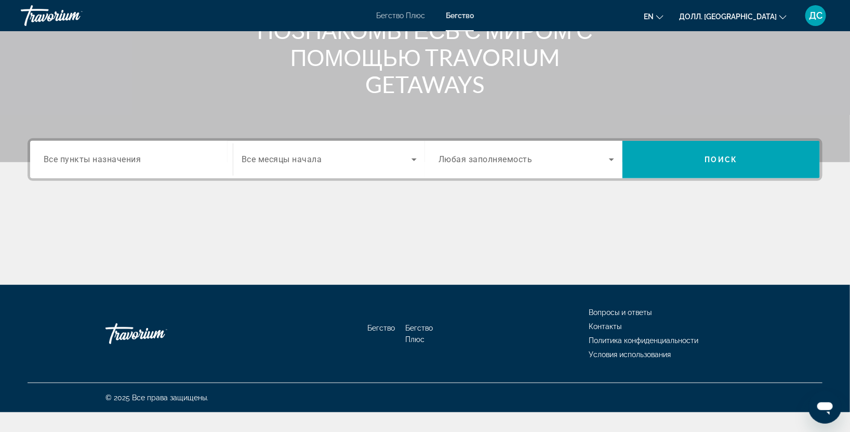
scroll to position [254, 0]
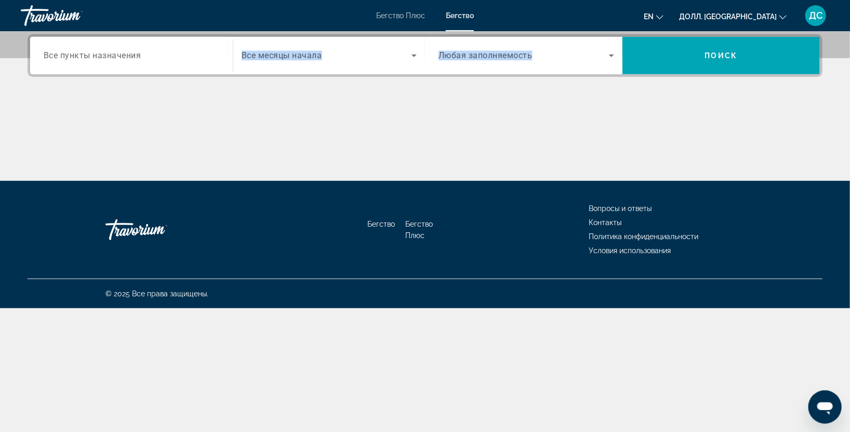
click at [195, 75] on div "Пункт назначения Все пункты назначения Месяц начала Все месяцы начала Заполняем…" at bounding box center [425, 107] width 836 height 147
click at [206, 62] on div "Виджет поиска" at bounding box center [132, 56] width 176 height 30
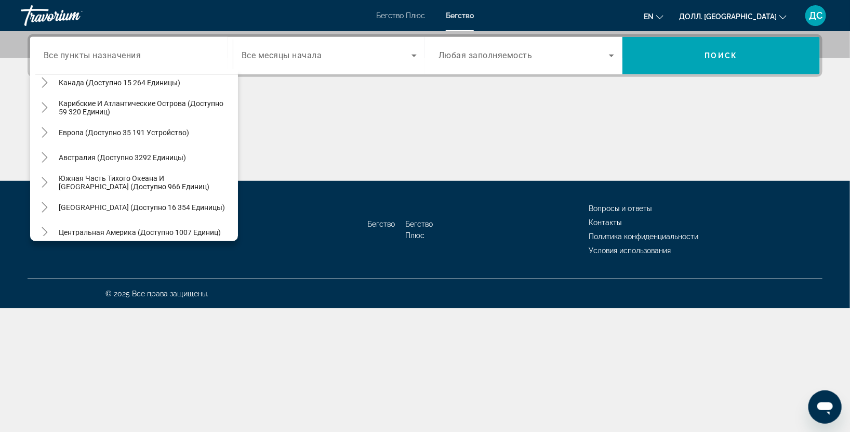
scroll to position [168, 0]
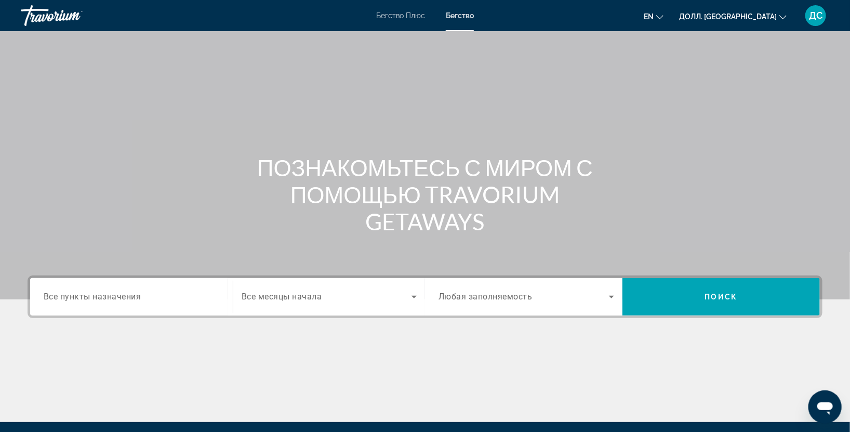
scroll to position [0, 0]
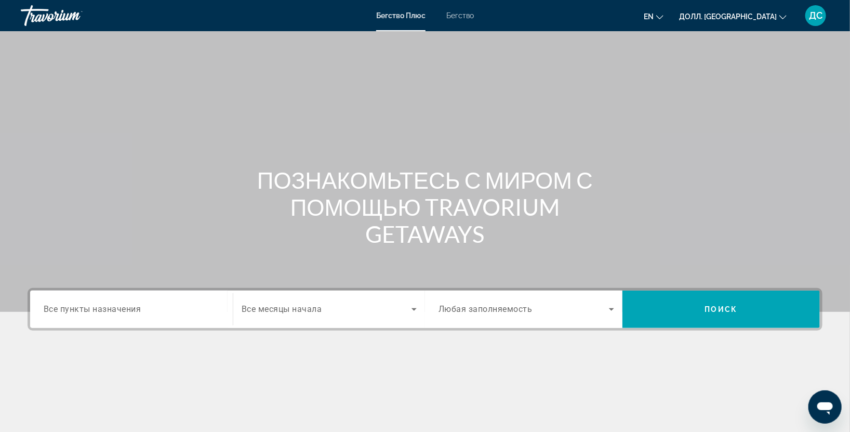
click at [260, 158] on div "Основное содержание" at bounding box center [425, 156] width 850 height 312
click at [188, 155] on div "Основное содержание" at bounding box center [425, 156] width 850 height 312
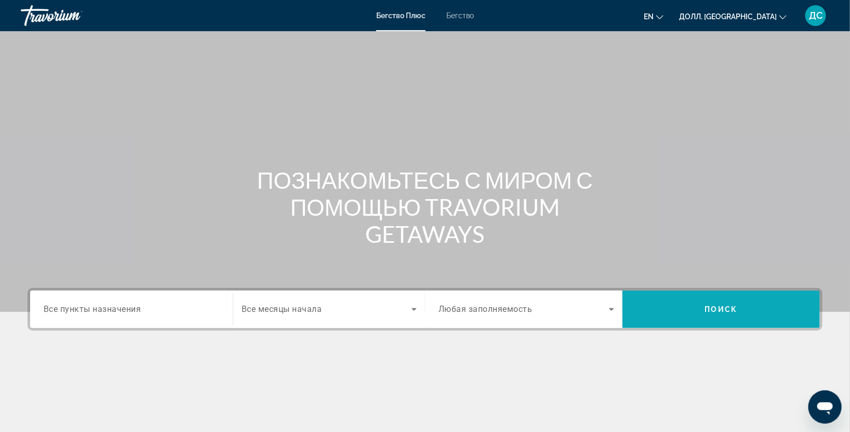
click at [646, 312] on span "Виджет поиска" at bounding box center [720, 309] width 197 height 25
